Goal: Task Accomplishment & Management: Manage account settings

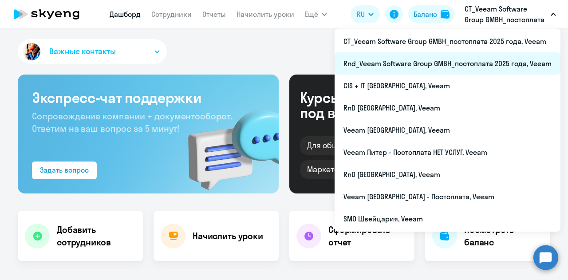
click at [487, 58] on li "Rnd_Veeam Software Group GMBH_постоплата 2025 года, Veeam" at bounding box center [448, 63] width 226 height 22
select select "30"
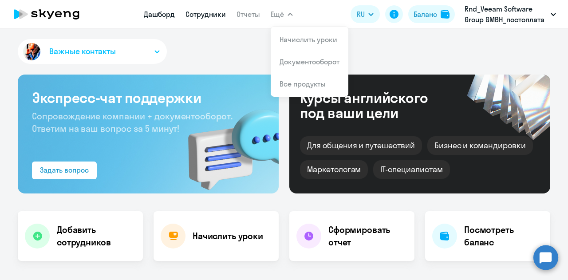
click at [204, 13] on link "Сотрудники" at bounding box center [205, 14] width 40 height 9
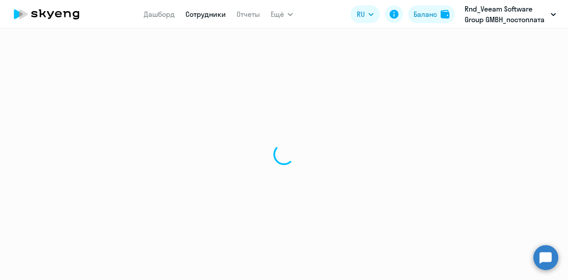
select select "30"
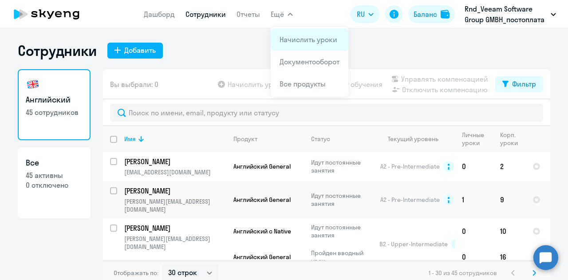
click at [295, 40] on link "Начислить уроки" at bounding box center [309, 39] width 58 height 9
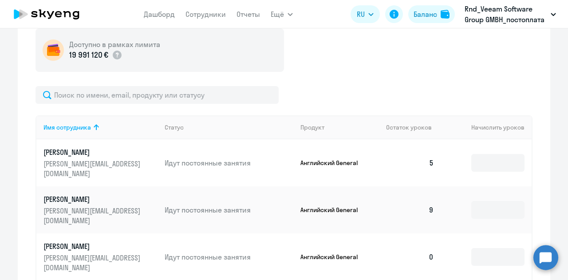
scroll to position [355, 0]
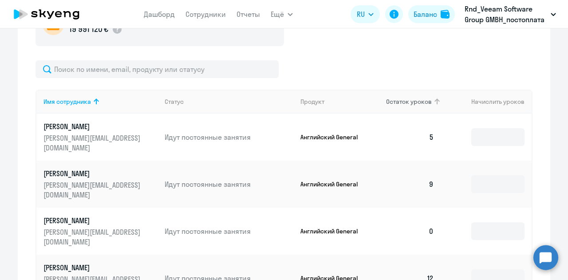
click at [397, 95] on th "Остаток уроков" at bounding box center [410, 102] width 62 height 24
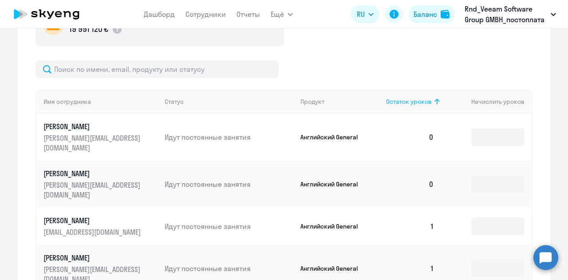
click at [413, 99] on span "Остаток уроков" at bounding box center [409, 102] width 46 height 8
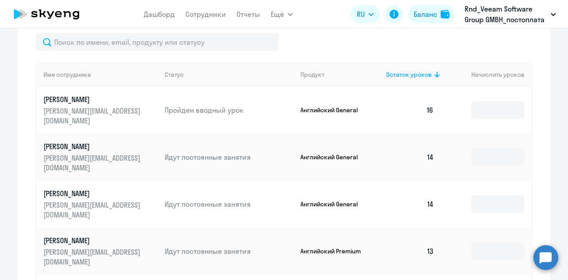
scroll to position [311, 0]
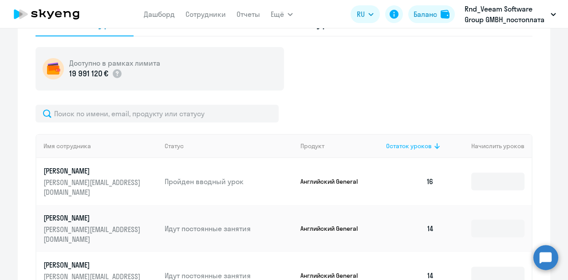
click at [413, 145] on span "Остаток уроков" at bounding box center [409, 146] width 46 height 8
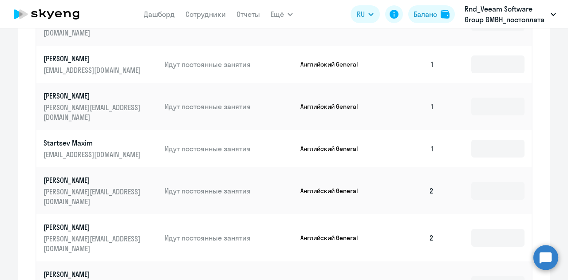
scroll to position [635, 0]
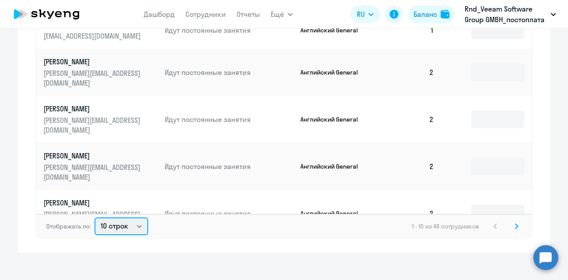
click at [123, 227] on select "10 строк 30 строк 50 строк" at bounding box center [122, 226] width 54 height 18
select select "30"
click at [95, 217] on select "10 строк 30 строк 50 строк" at bounding box center [122, 226] width 54 height 18
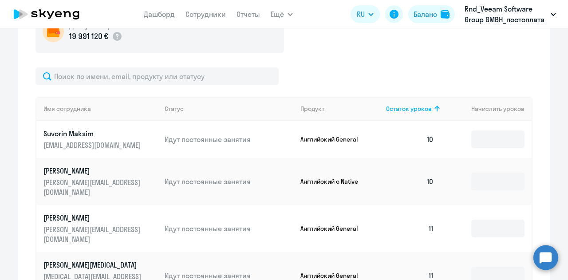
scroll to position [414, 0]
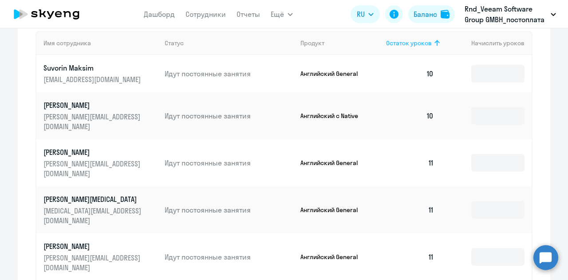
click at [412, 41] on span "Остаток уроков" at bounding box center [409, 43] width 46 height 8
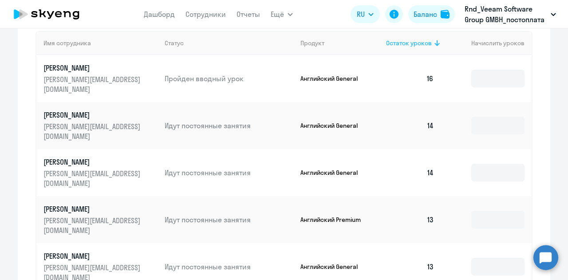
click at [420, 43] on span "Остаток уроков" at bounding box center [409, 43] width 46 height 8
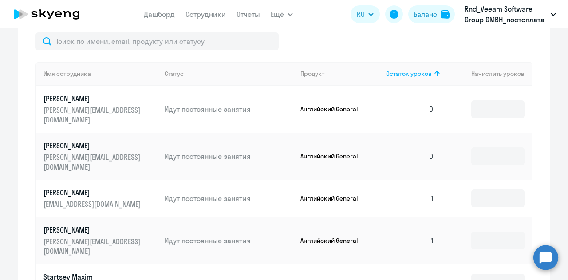
scroll to position [369, 0]
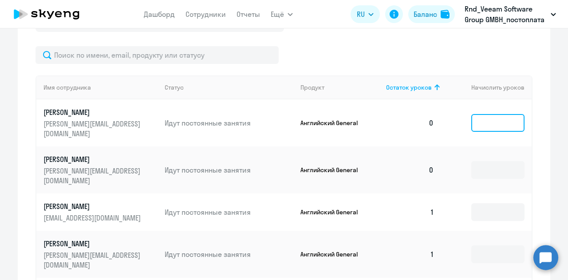
click at [494, 121] on input at bounding box center [497, 123] width 53 height 18
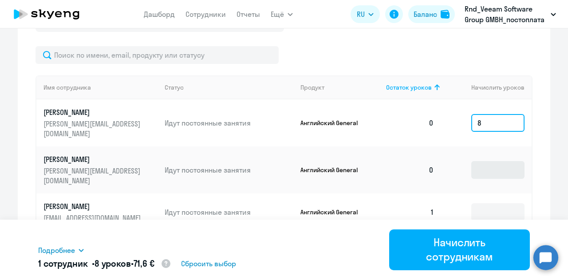
type input "8"
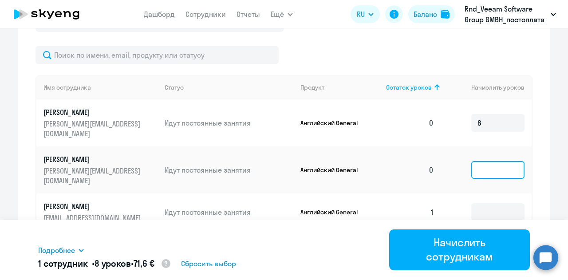
click at [480, 161] on input at bounding box center [497, 170] width 53 height 18
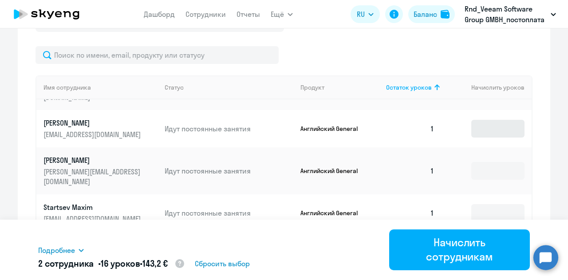
scroll to position [44, 0]
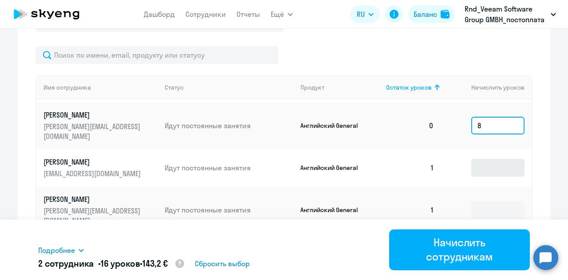
type input "8"
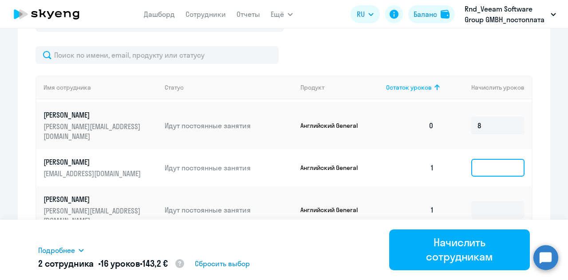
click at [492, 159] on input at bounding box center [497, 168] width 53 height 18
type input "8"
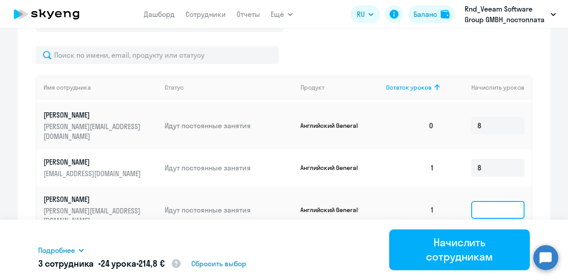
click at [491, 201] on input at bounding box center [497, 210] width 53 height 18
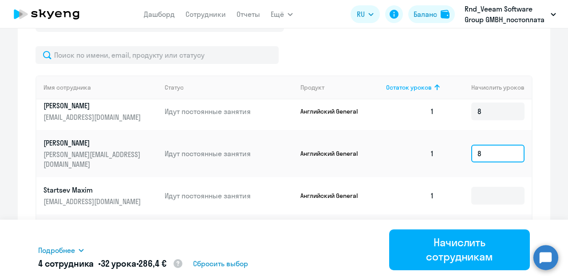
scroll to position [133, 0]
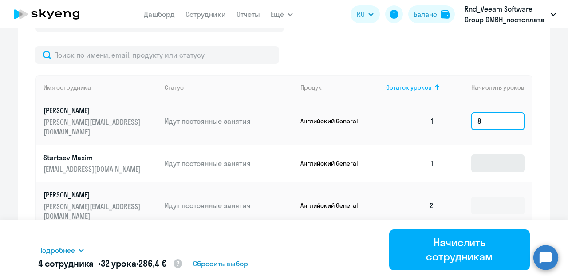
type input "8"
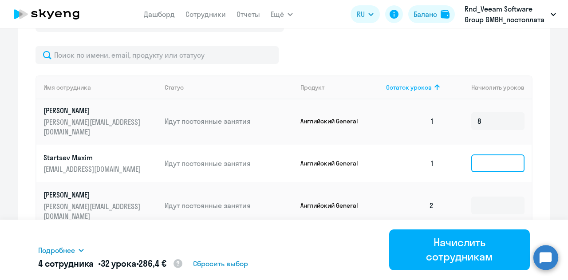
click at [479, 154] on input at bounding box center [497, 163] width 53 height 18
type input "8"
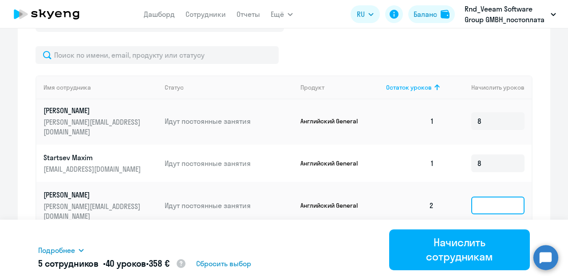
click at [482, 197] on input at bounding box center [497, 206] width 53 height 18
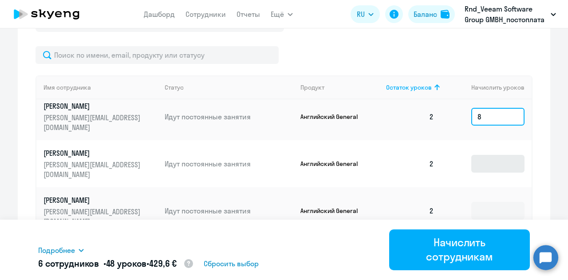
type input "8"
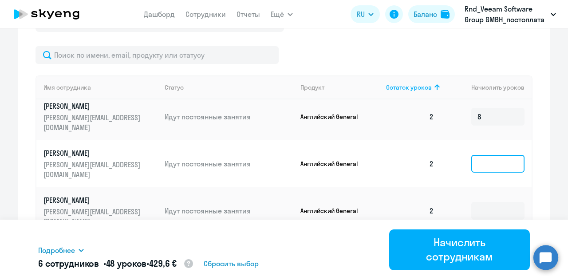
click at [480, 155] on input at bounding box center [497, 164] width 53 height 18
type input "8"
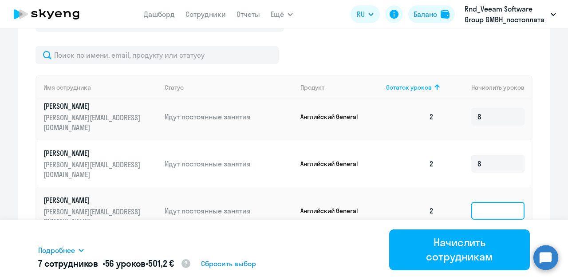
click at [480, 202] on input at bounding box center [497, 211] width 53 height 18
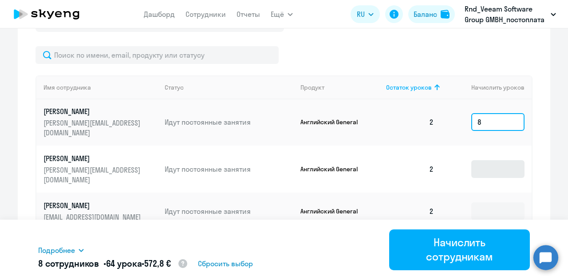
type input "8"
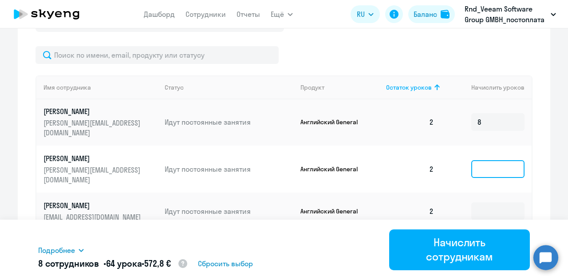
click at [487, 160] on input at bounding box center [497, 169] width 53 height 18
type input "8"
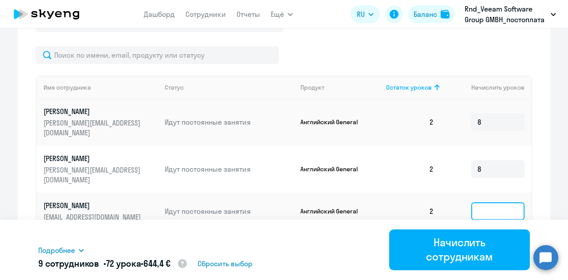
click at [477, 202] on input at bounding box center [497, 211] width 53 height 18
type input "8"
click at [478, 240] on input at bounding box center [497, 249] width 53 height 18
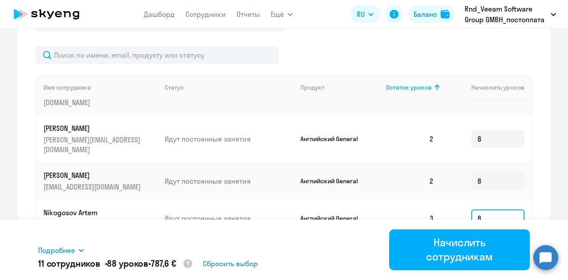
scroll to position [355, 0]
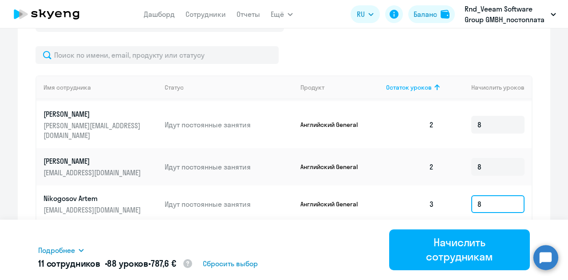
type input "8"
click at [481, 233] on input at bounding box center [497, 242] width 53 height 18
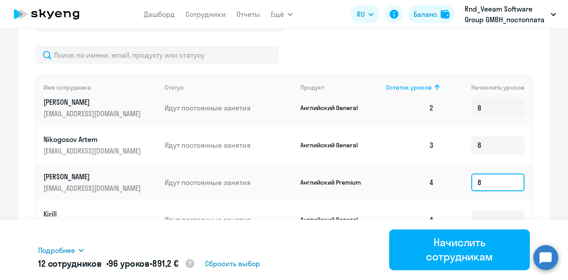
scroll to position [444, 0]
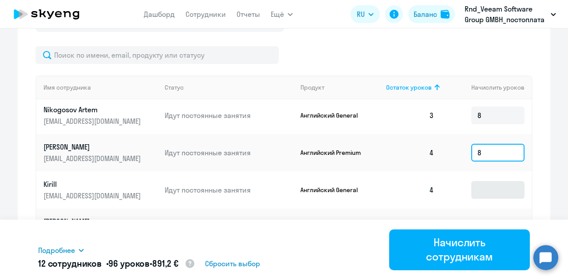
type input "8"
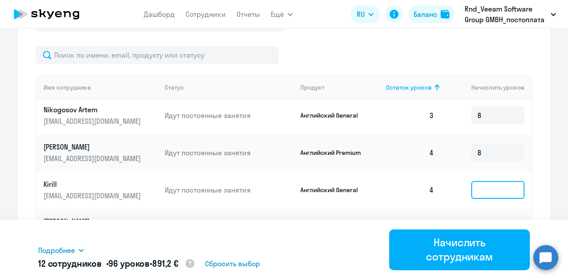
click at [478, 181] on input at bounding box center [497, 190] width 53 height 18
type input "8"
click at [489, 223] on input at bounding box center [497, 232] width 53 height 18
type input "8"
click at [486, 270] on input at bounding box center [497, 279] width 53 height 18
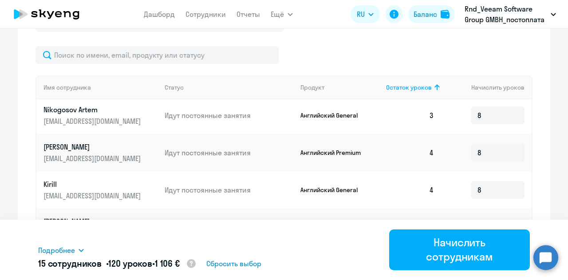
scroll to position [532, 0]
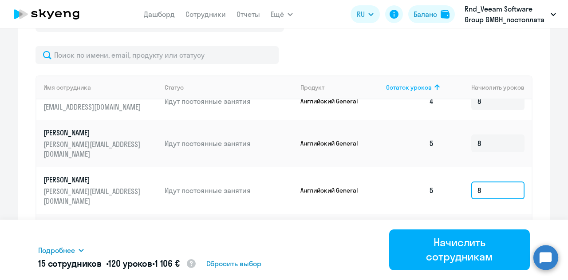
type input "8"
click at [482, 229] on input at bounding box center [497, 238] width 53 height 18
type input "8"
click at [471, 271] on input at bounding box center [497, 280] width 53 height 18
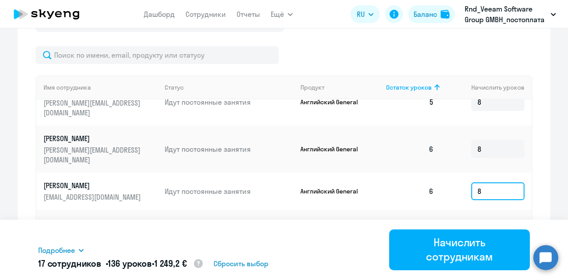
scroll to position [621, 0]
type input "8"
click at [478, 224] on input at bounding box center [497, 233] width 53 height 18
type input "8"
click at [474, 271] on input at bounding box center [497, 280] width 53 height 18
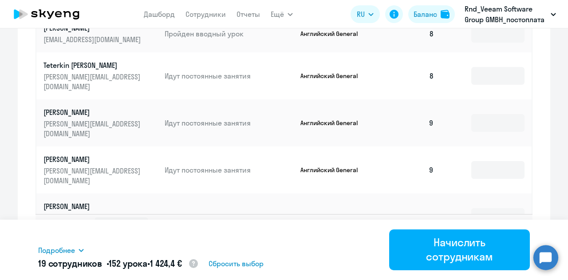
scroll to position [643, 0]
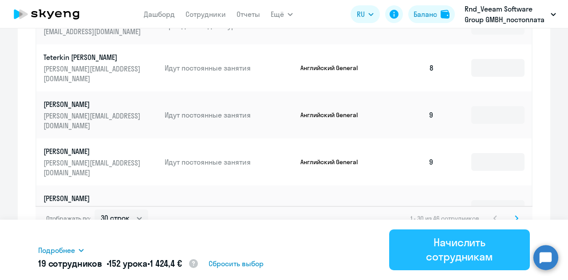
type input "8"
click at [451, 253] on div "Начислить сотрудникам" at bounding box center [460, 249] width 116 height 28
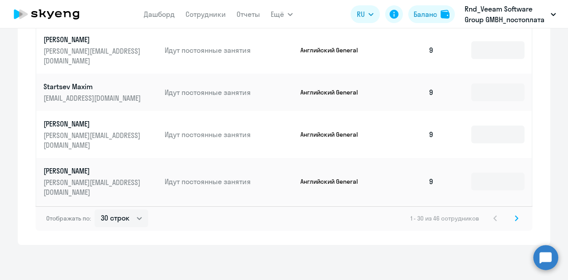
scroll to position [205, 0]
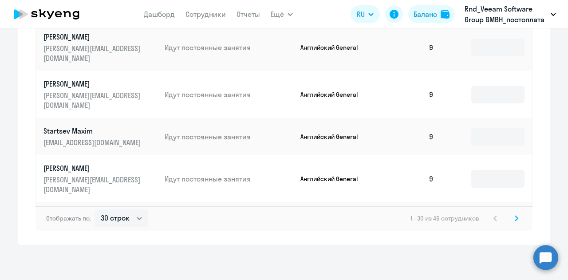
click at [77, 210] on p "[PERSON_NAME]" at bounding box center [92, 215] width 99 height 10
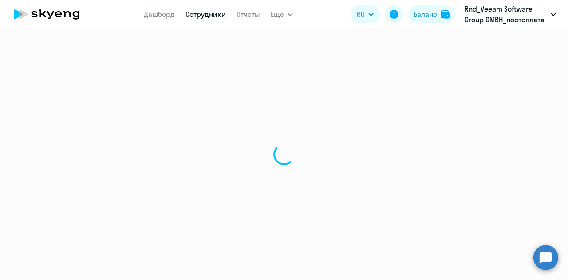
select select "english"
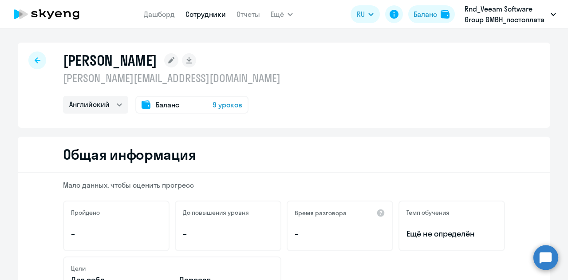
click at [193, 106] on div "Баланс 9 уроков" at bounding box center [191, 105] width 113 height 18
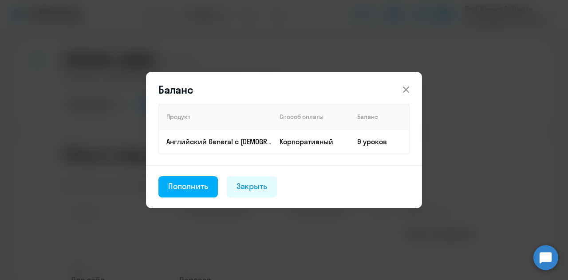
click at [407, 89] on icon at bounding box center [406, 90] width 6 height 6
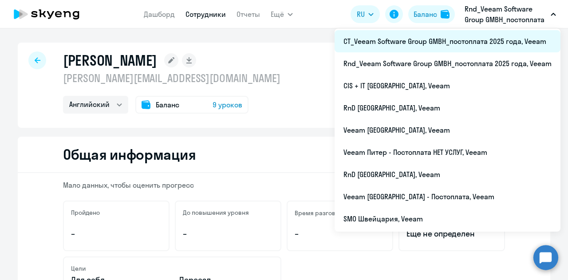
click at [473, 46] on li "CT_Veeam Software Group GMBH_постоплата 2025 года, Veeam" at bounding box center [448, 41] width 226 height 22
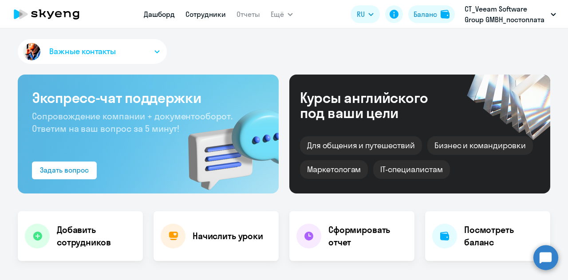
select select "30"
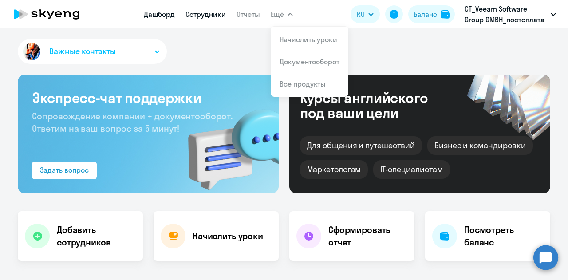
click at [205, 16] on link "Сотрудники" at bounding box center [205, 14] width 40 height 9
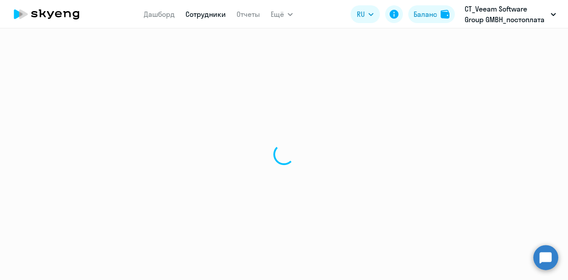
select select "30"
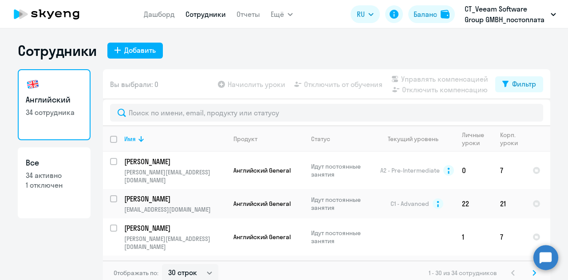
click at [255, 85] on app-table-action-button "Начислить уроки" at bounding box center [250, 84] width 69 height 11
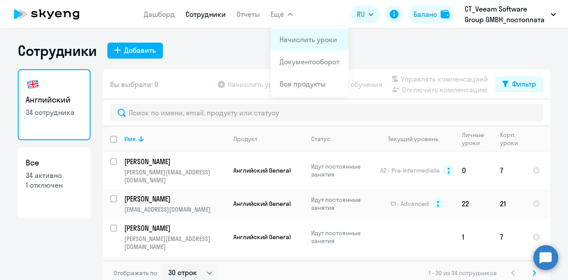
click at [281, 34] on app-menu-item-link "Начислить уроки" at bounding box center [310, 39] width 60 height 11
click at [292, 39] on link "Начислить уроки" at bounding box center [309, 39] width 58 height 9
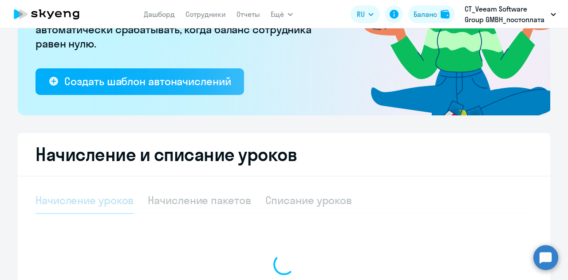
select select "10"
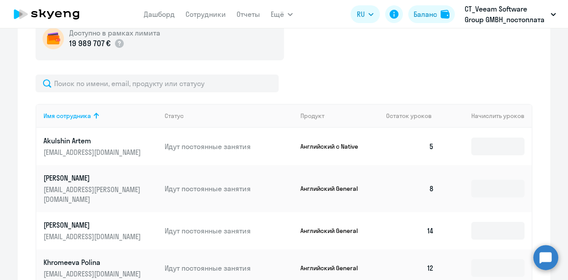
scroll to position [355, 0]
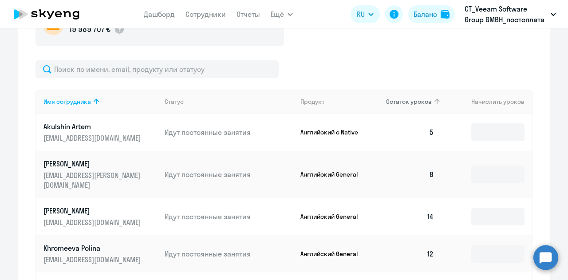
click at [403, 94] on th "Остаток уроков" at bounding box center [410, 102] width 62 height 24
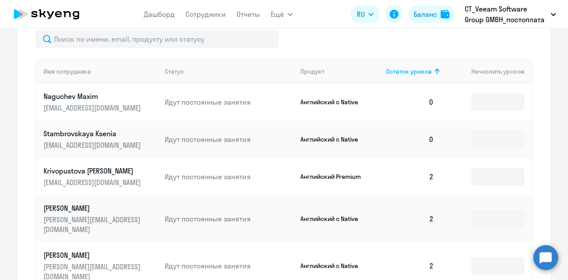
scroll to position [399, 0]
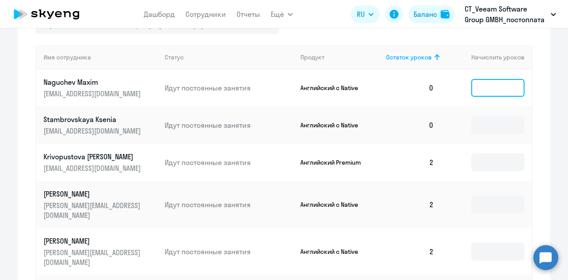
click at [494, 85] on input at bounding box center [497, 88] width 53 height 18
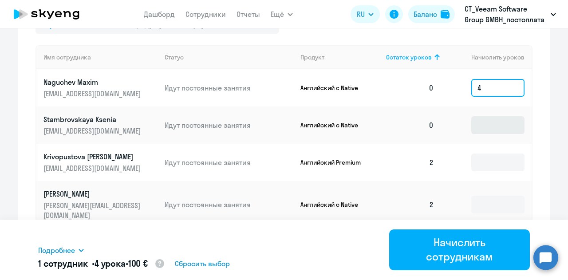
type input "4"
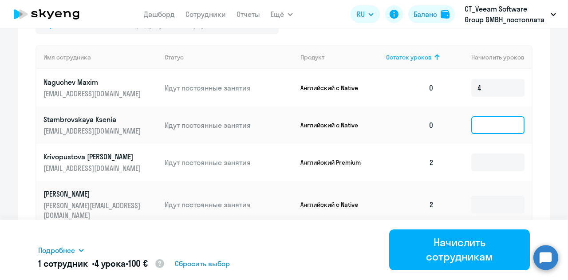
click at [486, 125] on input at bounding box center [497, 125] width 53 height 18
type input "4"
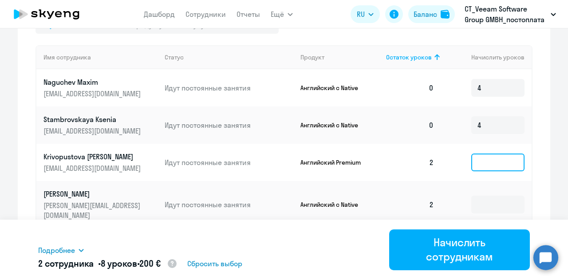
click at [485, 162] on input at bounding box center [497, 163] width 53 height 18
type input "4"
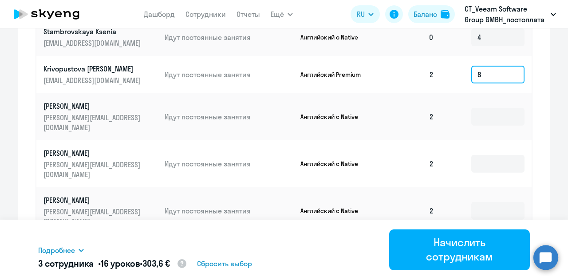
scroll to position [488, 0]
type input "8"
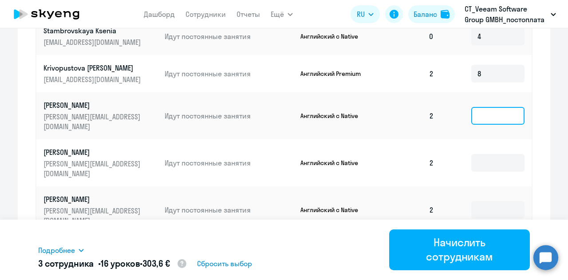
click at [482, 116] on input at bounding box center [497, 116] width 53 height 18
type input "4"
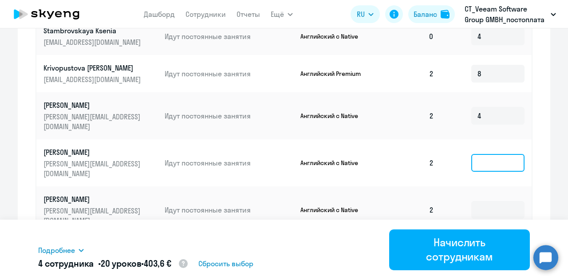
click at [490, 154] on input at bounding box center [497, 163] width 53 height 18
type input "4"
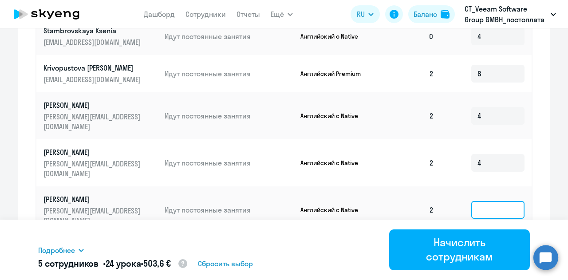
click at [486, 201] on input at bounding box center [497, 210] width 53 height 18
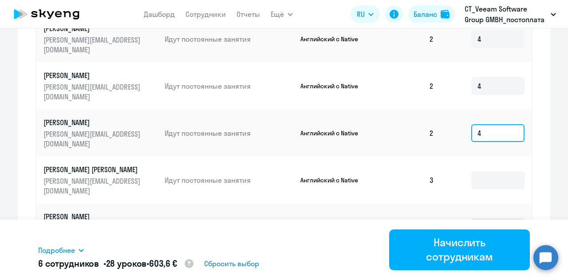
scroll to position [577, 0]
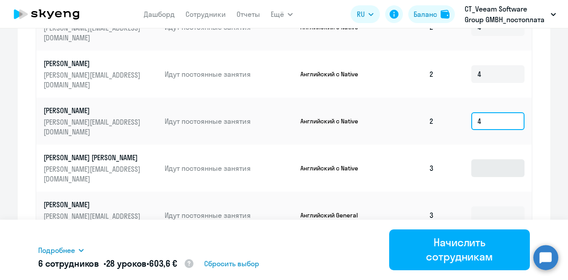
type input "4"
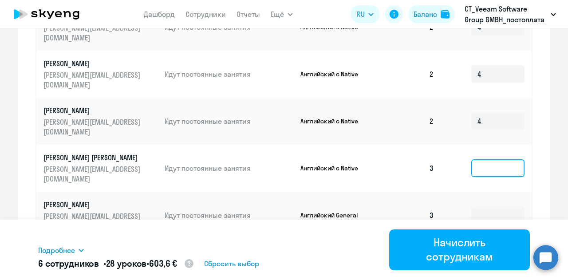
click at [484, 159] on input at bounding box center [497, 168] width 53 height 18
type input "8"
click at [480, 206] on input at bounding box center [497, 215] width 53 height 18
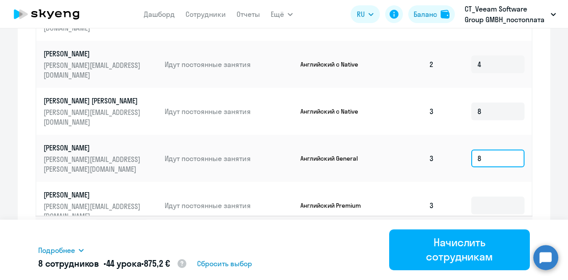
scroll to position [635, 0]
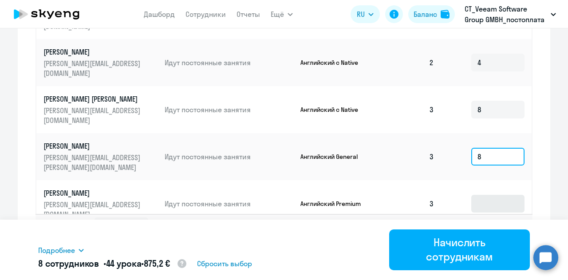
type input "8"
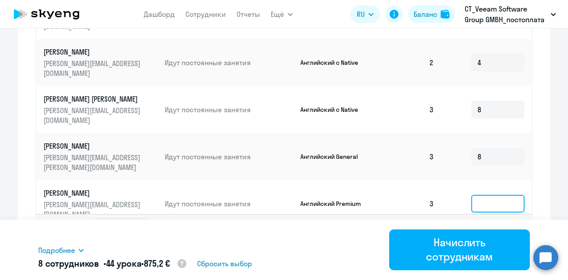
click at [489, 195] on input at bounding box center [497, 204] width 53 height 18
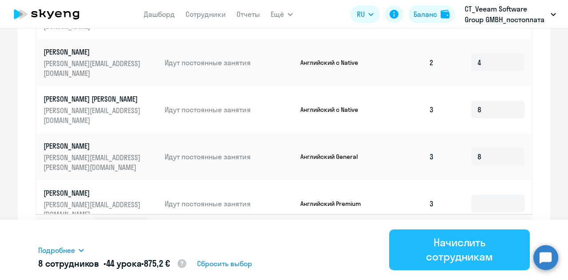
click at [402, 260] on button "Начислить сотрудникам" at bounding box center [459, 249] width 141 height 41
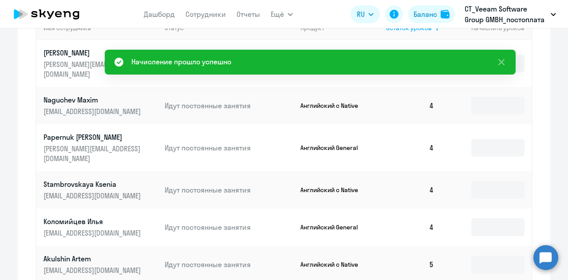
scroll to position [325, 0]
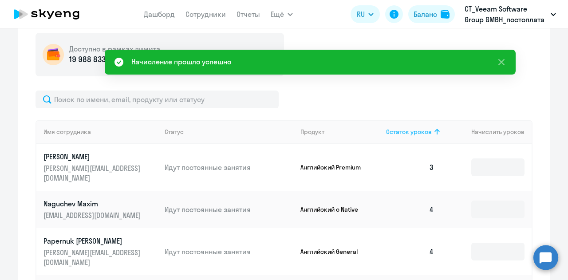
click at [421, 131] on span "Остаток уроков" at bounding box center [409, 132] width 46 height 8
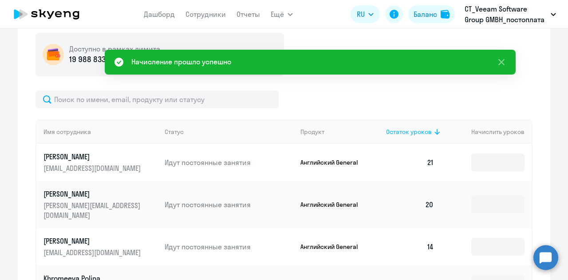
click at [421, 127] on th "Остаток уроков" at bounding box center [410, 132] width 62 height 24
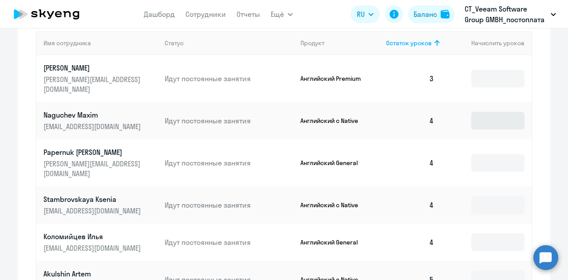
scroll to position [369, 0]
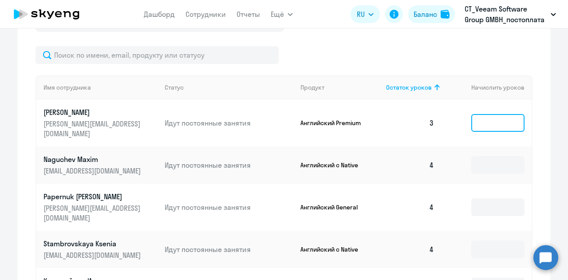
click at [494, 117] on input at bounding box center [497, 123] width 53 height 18
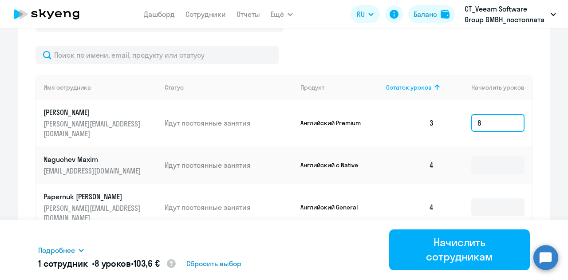
type input "8"
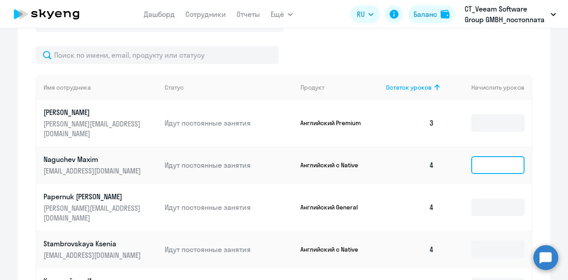
click at [487, 156] on input at bounding box center [497, 165] width 53 height 18
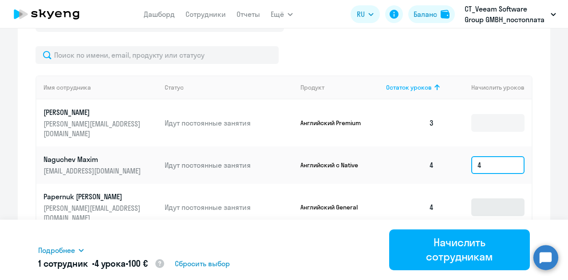
type input "4"
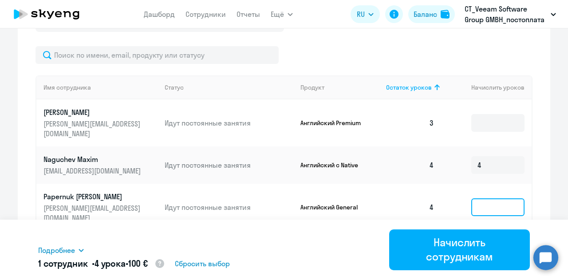
click at [490, 198] on input at bounding box center [497, 207] width 53 height 18
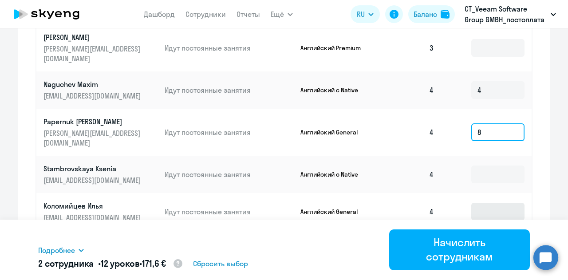
scroll to position [458, 0]
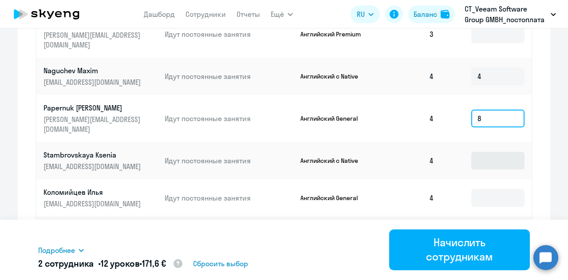
type input "8"
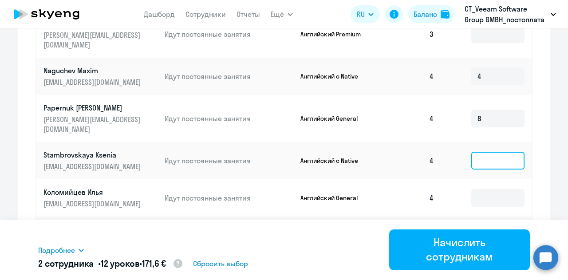
click at [492, 152] on input at bounding box center [497, 161] width 53 height 18
type input "4"
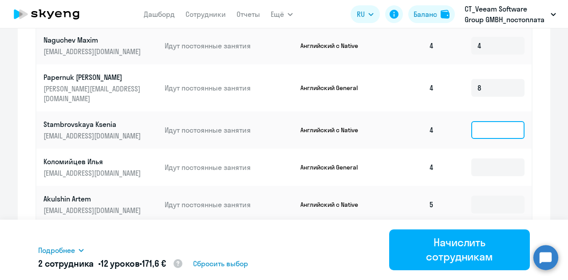
scroll to position [502, 0]
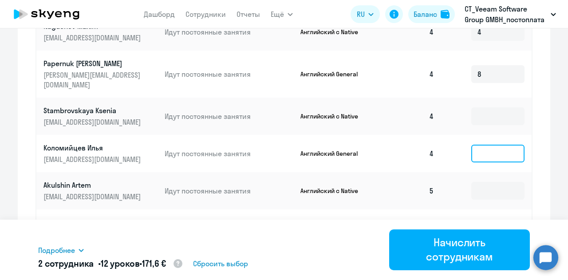
click at [507, 145] on input at bounding box center [497, 154] width 53 height 18
type input "8"
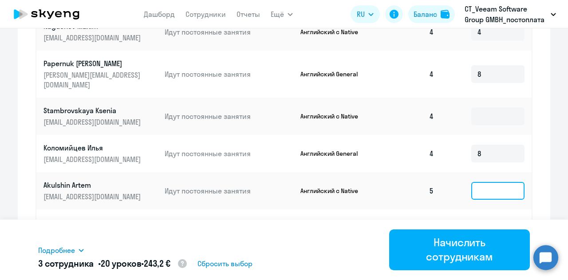
click at [503, 182] on input at bounding box center [497, 191] width 53 height 18
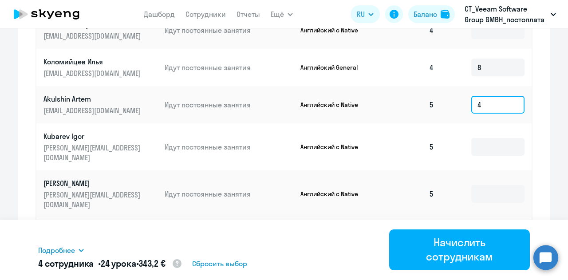
scroll to position [591, 0]
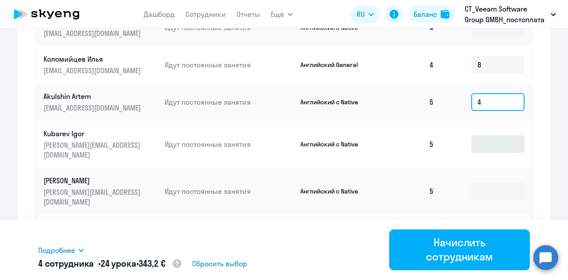
type input "4"
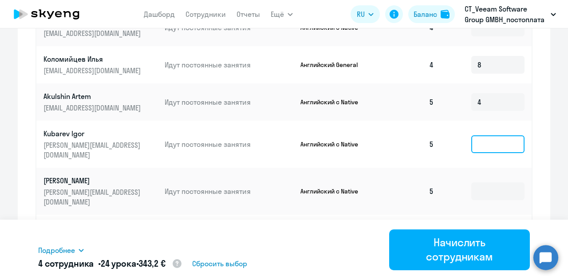
click at [485, 135] on input at bounding box center [497, 144] width 53 height 18
type input "4"
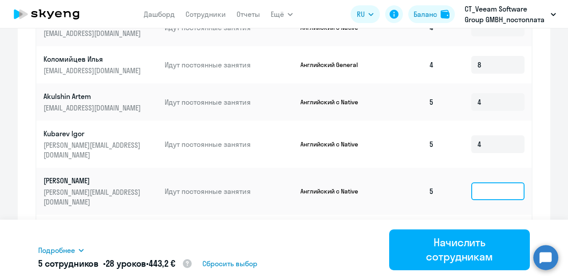
click at [487, 182] on input at bounding box center [497, 191] width 53 height 18
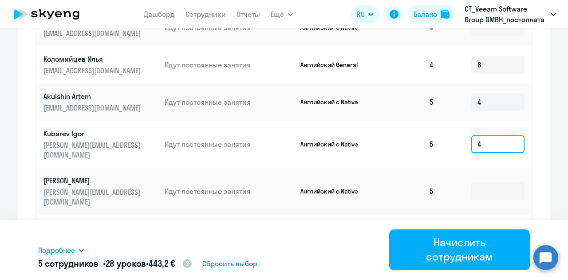
click at [493, 135] on input "4" at bounding box center [497, 144] width 53 height 18
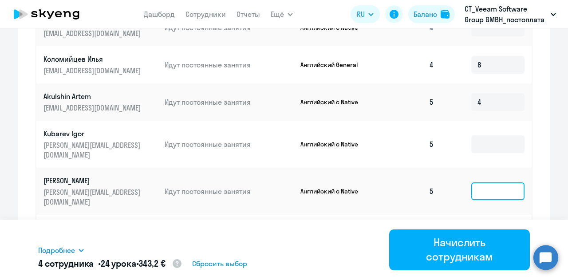
click at [504, 182] on input at bounding box center [497, 191] width 53 height 18
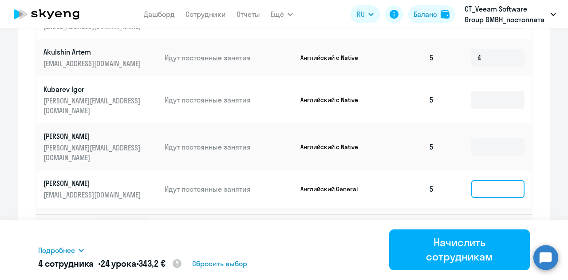
click at [489, 180] on input at bounding box center [497, 189] width 53 height 18
type input "8"
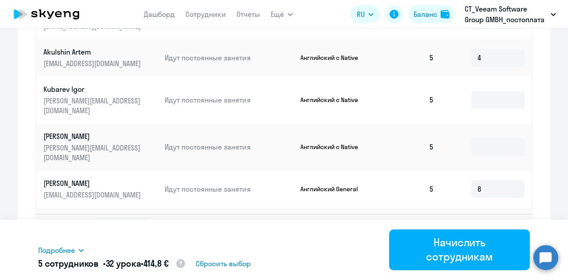
click at [488, 222] on input at bounding box center [497, 231] width 53 height 18
type input "4"
click at [132, 217] on select "10 строк 30 строк 50 строк" at bounding box center [122, 226] width 54 height 18
select select "30"
click at [95, 217] on select "10 строк 30 строк 50 строк" at bounding box center [122, 226] width 54 height 18
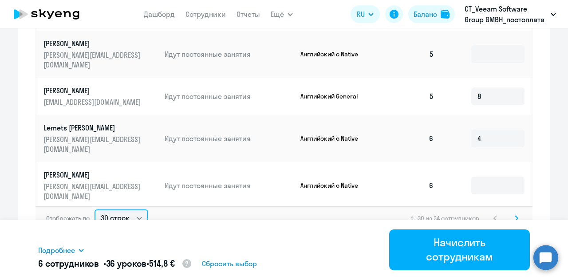
scroll to position [89, 0]
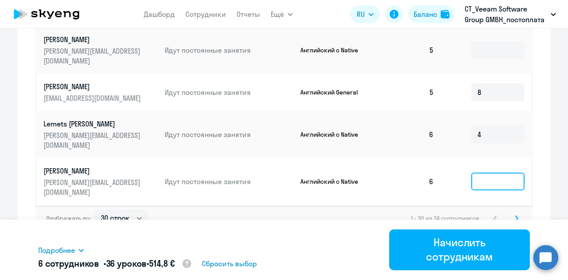
click at [485, 173] on input at bounding box center [497, 182] width 53 height 18
click at [491, 215] on input at bounding box center [497, 224] width 53 height 18
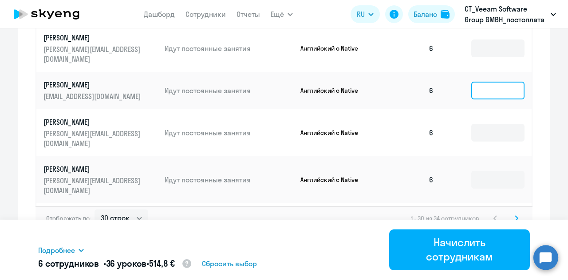
scroll to position [266, 0]
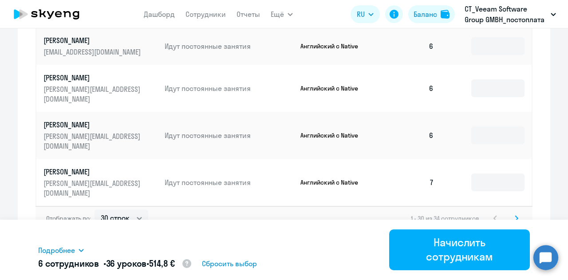
click at [487, 221] on input at bounding box center [497, 230] width 53 height 18
type input "8"
click at [485, 268] on input at bounding box center [497, 277] width 53 height 18
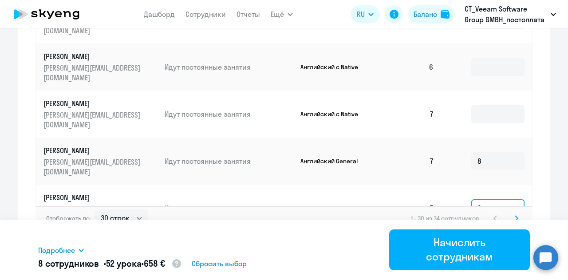
scroll to position [355, 0]
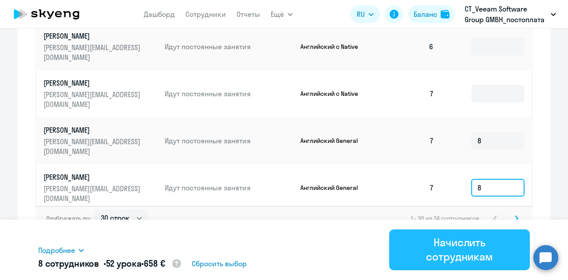
type input "8"
click at [483, 260] on div "Начислить сотрудникам" at bounding box center [460, 249] width 116 height 28
